Goal: Information Seeking & Learning: Compare options

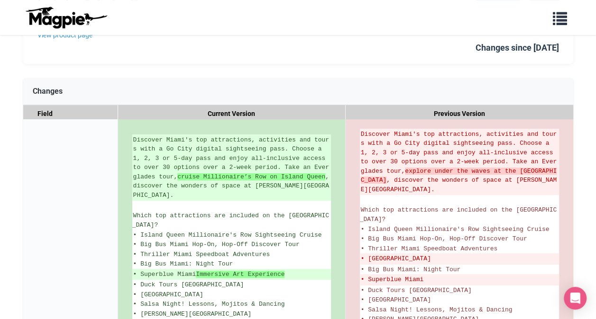
scroll to position [109, 0]
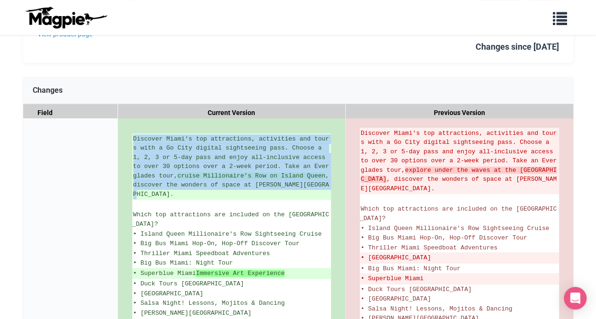
drag, startPoint x: 150, startPoint y: 191, endPoint x: 116, endPoint y: 142, distance: 59.2
click at [0, 0] on div "Short Description Discover Miami's top attractions, activities and tours with a…" at bounding box center [0, 0] width 0 height 0
copy div "Discover Miami's top attractions, activities and tours with a Go City digital s…"
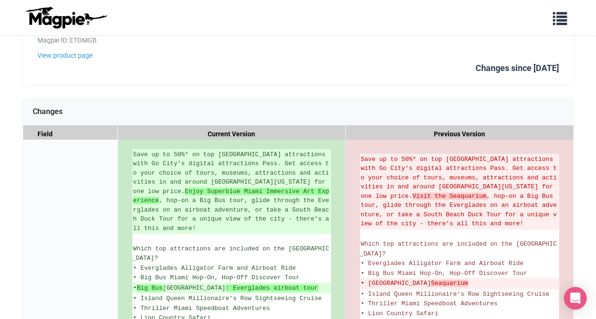
scroll to position [90, 0]
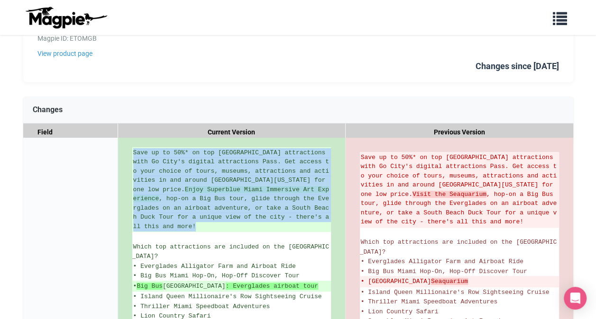
drag, startPoint x: 297, startPoint y: 216, endPoint x: 93, endPoint y: 155, distance: 213.1
click at [0, 0] on div "Short Description Save up to 50%* on top [GEOGRAPHIC_DATA] attractions with Go …" at bounding box center [0, 0] width 0 height 0
